Goal: Find specific fact: Find specific fact

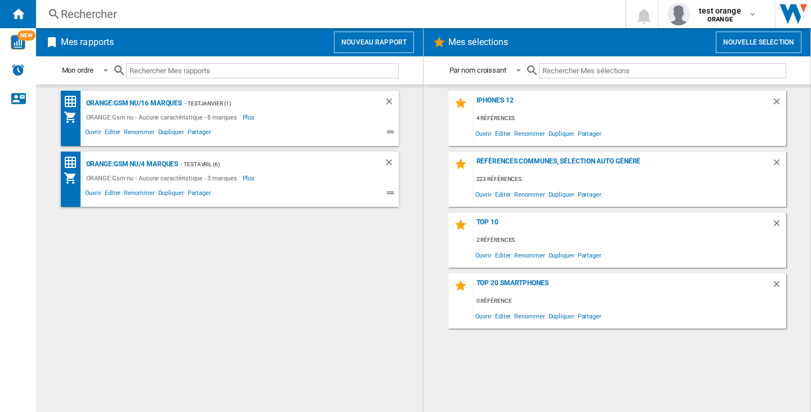
click at [118, 21] on div "Rechercher" at bounding box center [328, 14] width 535 height 16
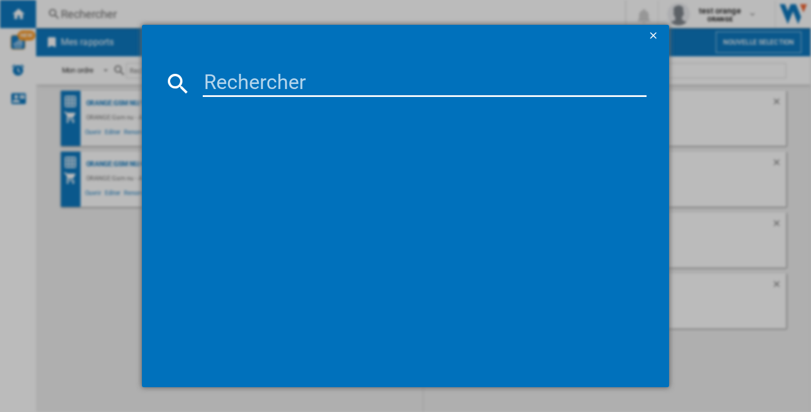
click at [229, 82] on input at bounding box center [425, 83] width 444 height 27
paste input "SAMSUNG GALAXY S25 FE S731 NOIR 128GO"
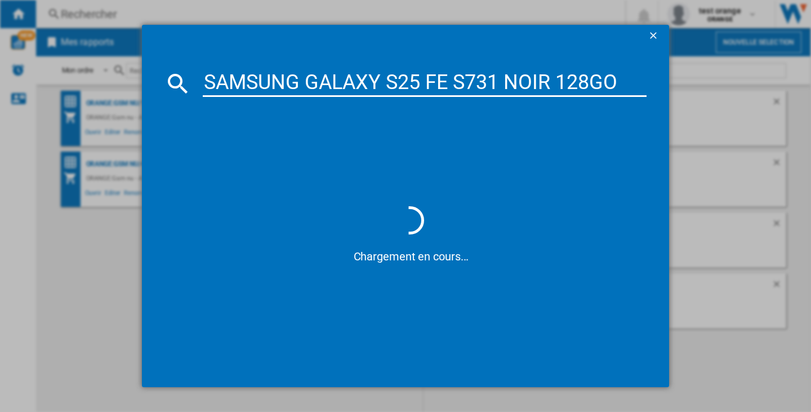
type input "SAMSUNG GALAXY S25 FE S731 NOIR 128GO"
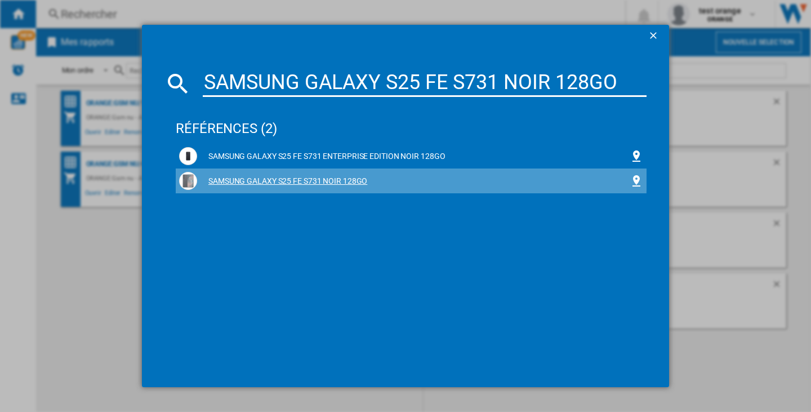
click at [336, 179] on div "SAMSUNG GALAXY S25 FE S731 NOIR 128GO" at bounding box center [413, 181] width 432 height 11
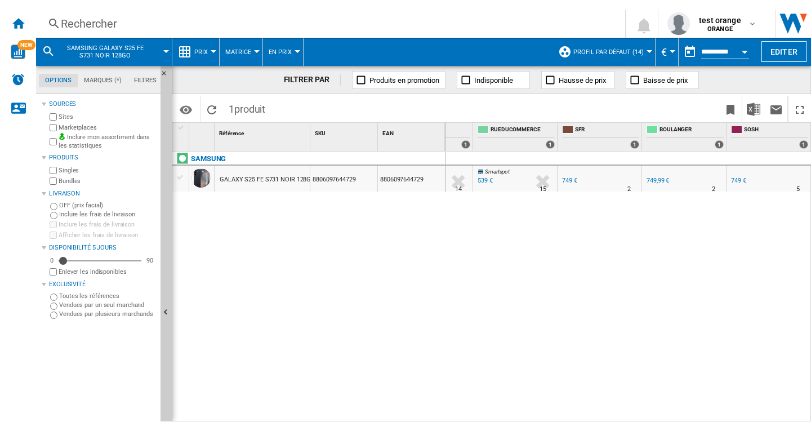
scroll to position [0, 312]
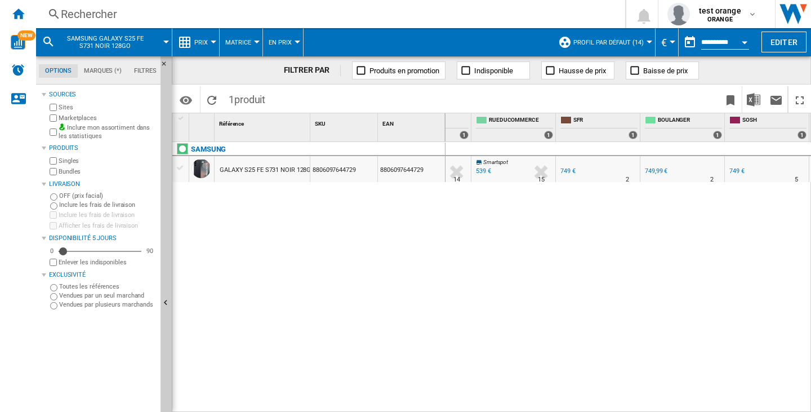
click at [482, 306] on div "FNAC : COOLKK -29.4 % 529 € % N/A 16 FNAC : COOLKK BOUYGUES TELECOM : BOUYGUES …" at bounding box center [628, 277] width 366 height 270
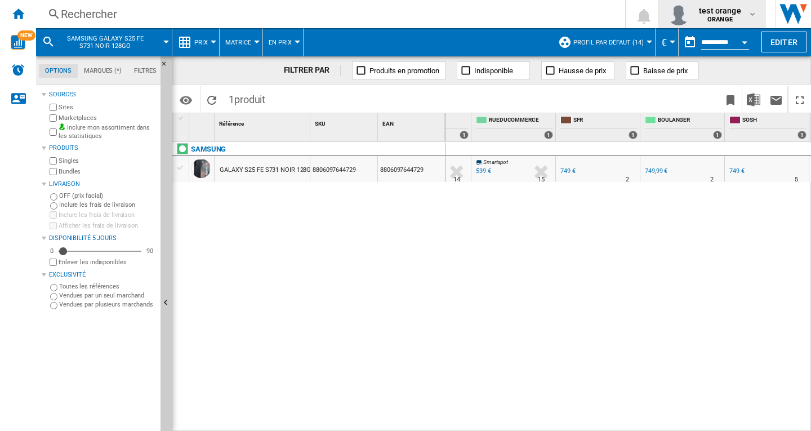
click at [697, 7] on div "test orange ORANGE" at bounding box center [720, 14] width 53 height 18
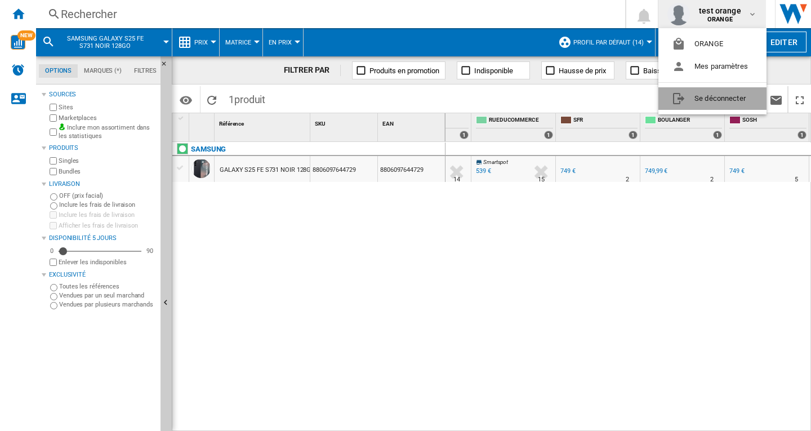
click at [703, 96] on button "Se déconnecter" at bounding box center [712, 98] width 108 height 23
